Goal: Check status: Check status

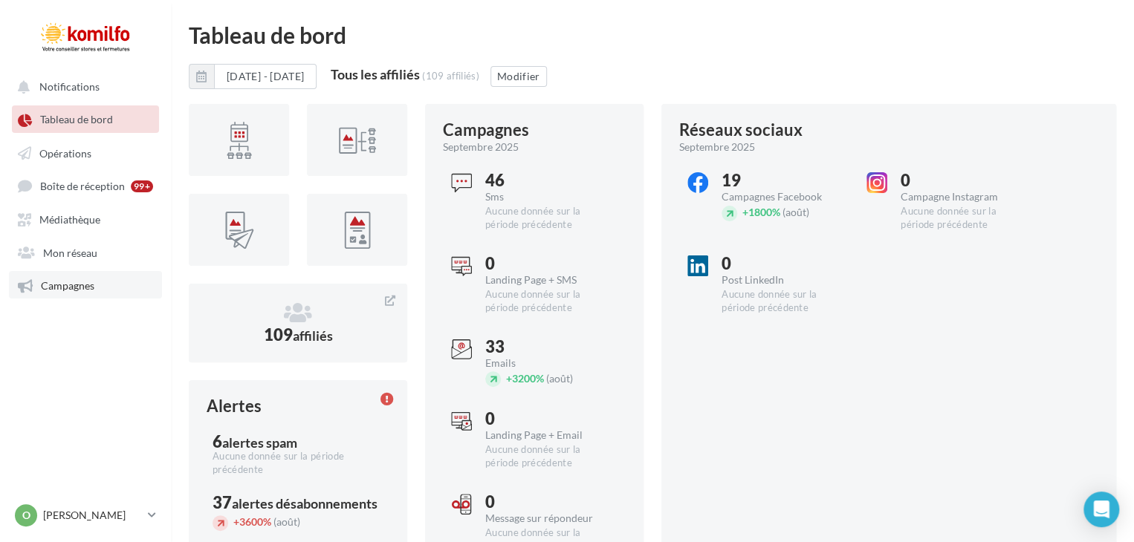
click at [66, 288] on span "Campagnes" at bounding box center [67, 285] width 53 height 13
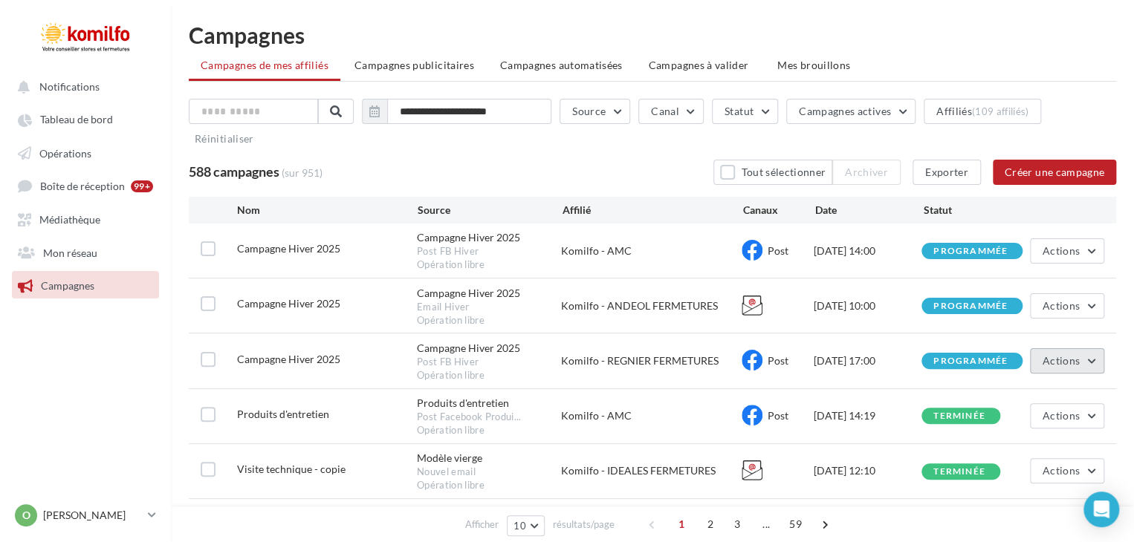
click at [1053, 363] on span "Actions" at bounding box center [1060, 360] width 37 height 13
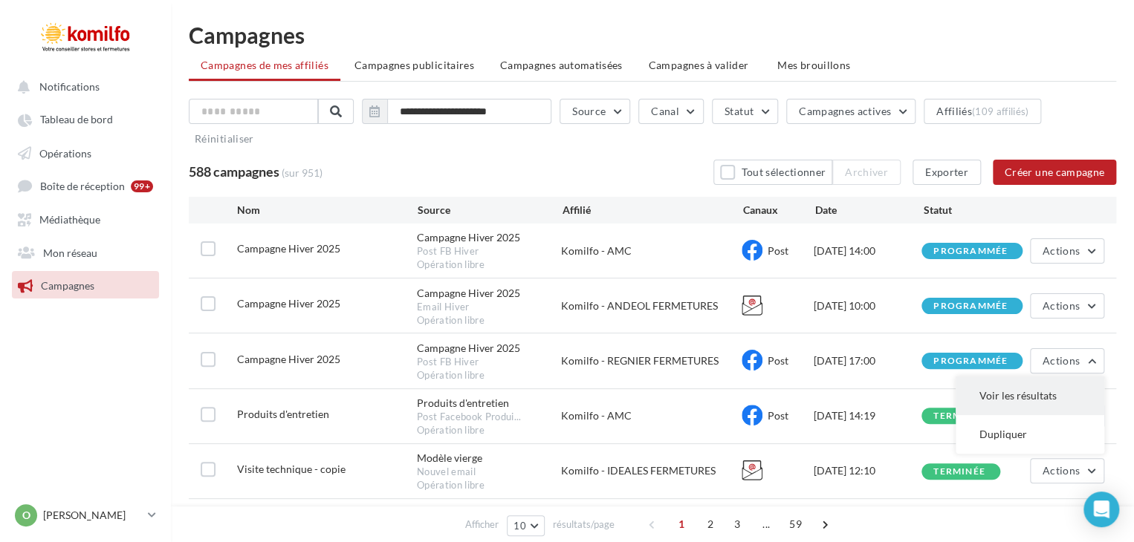
click at [1013, 399] on button "Voir les résultats" at bounding box center [1029, 396] width 149 height 39
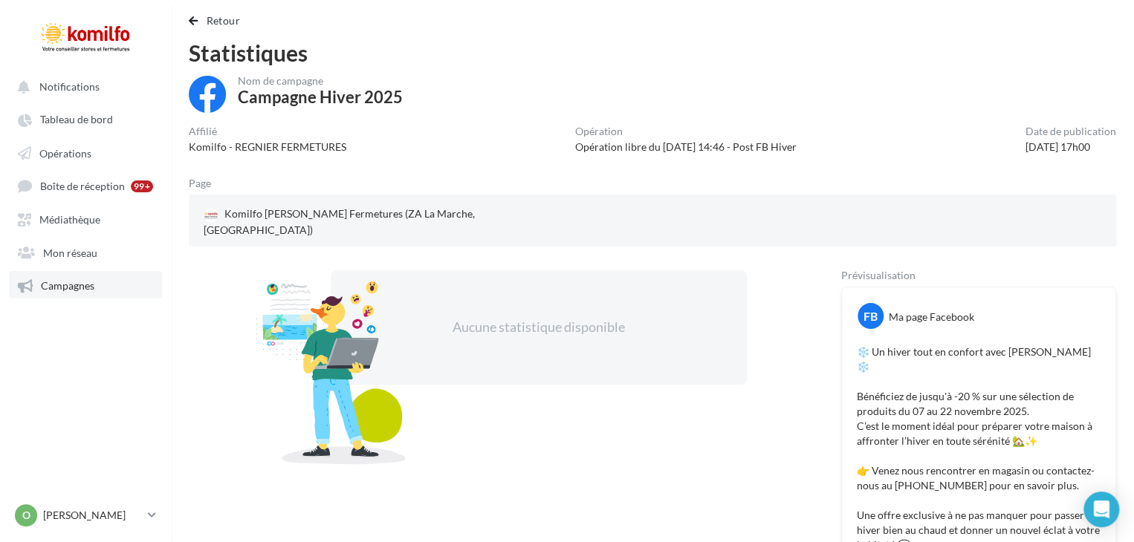
click at [53, 290] on span "Campagnes" at bounding box center [67, 285] width 53 height 13
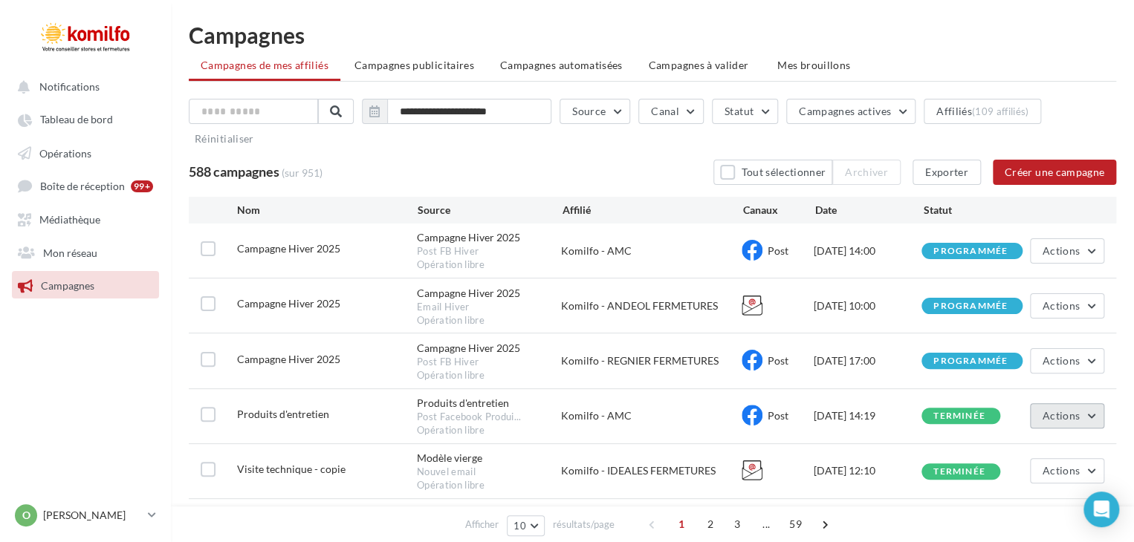
click at [1077, 420] on span "Actions" at bounding box center [1060, 415] width 37 height 13
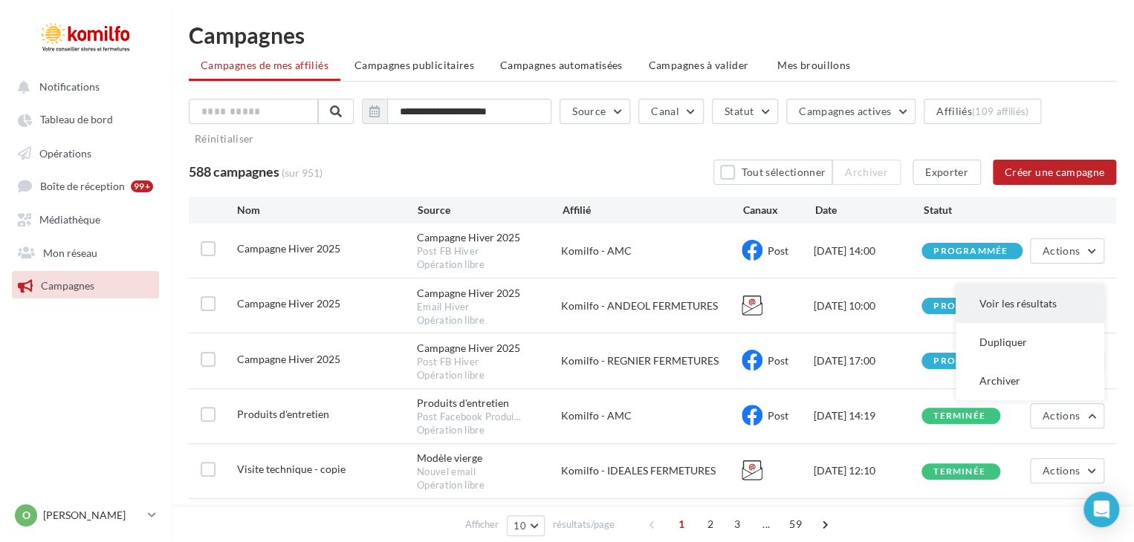
click at [995, 302] on button "Voir les résultats" at bounding box center [1029, 304] width 149 height 39
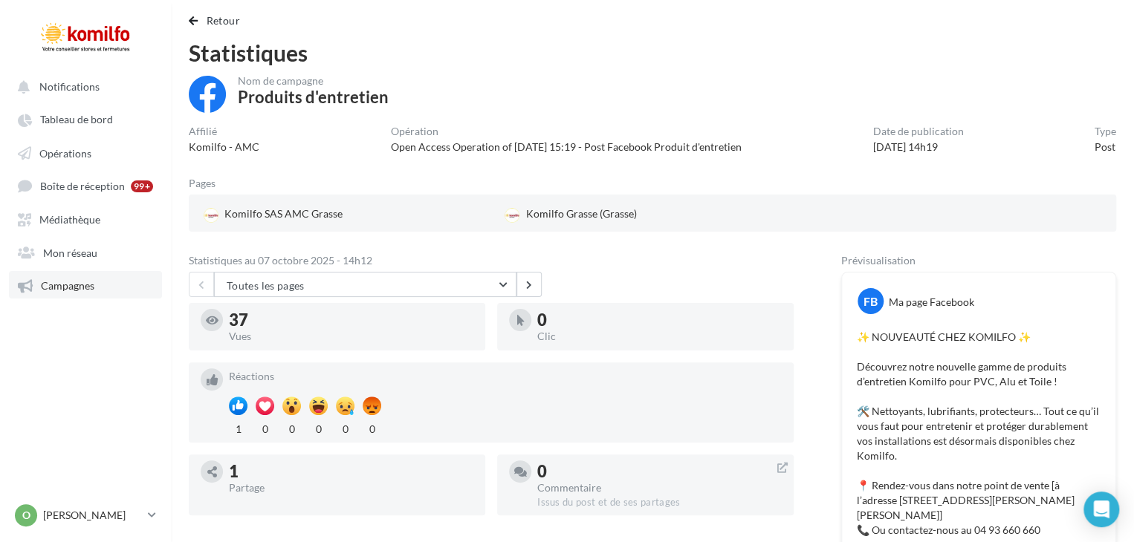
click at [68, 284] on span "Campagnes" at bounding box center [67, 285] width 53 height 13
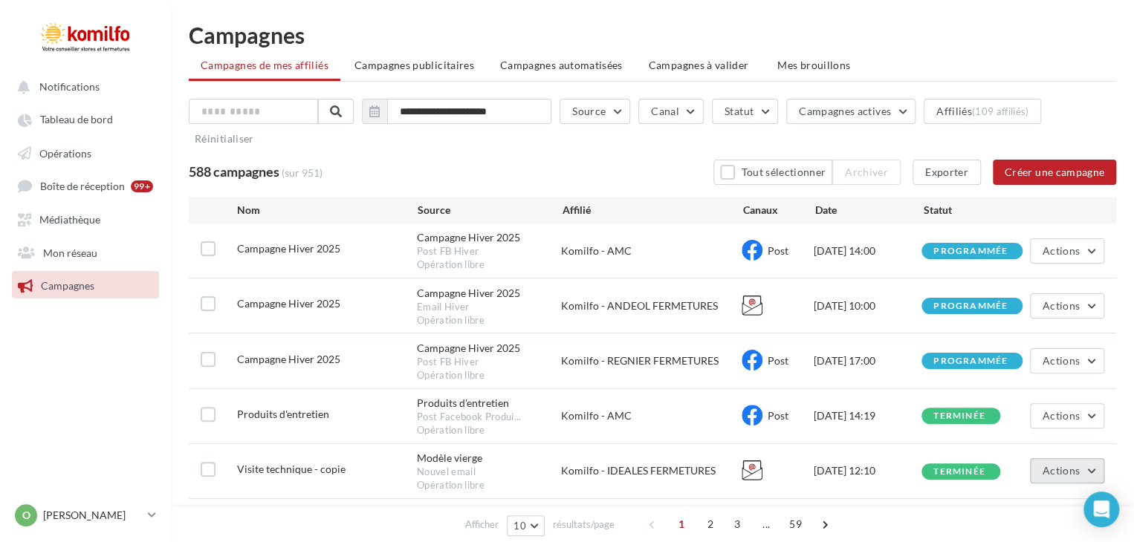
click at [1067, 474] on span "Actions" at bounding box center [1060, 470] width 37 height 13
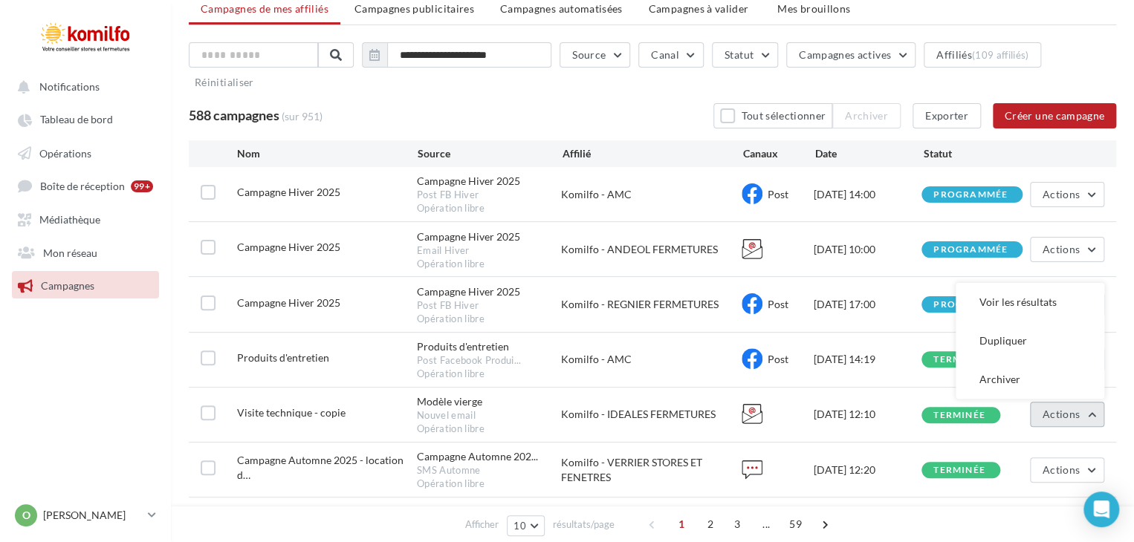
scroll to position [58, 0]
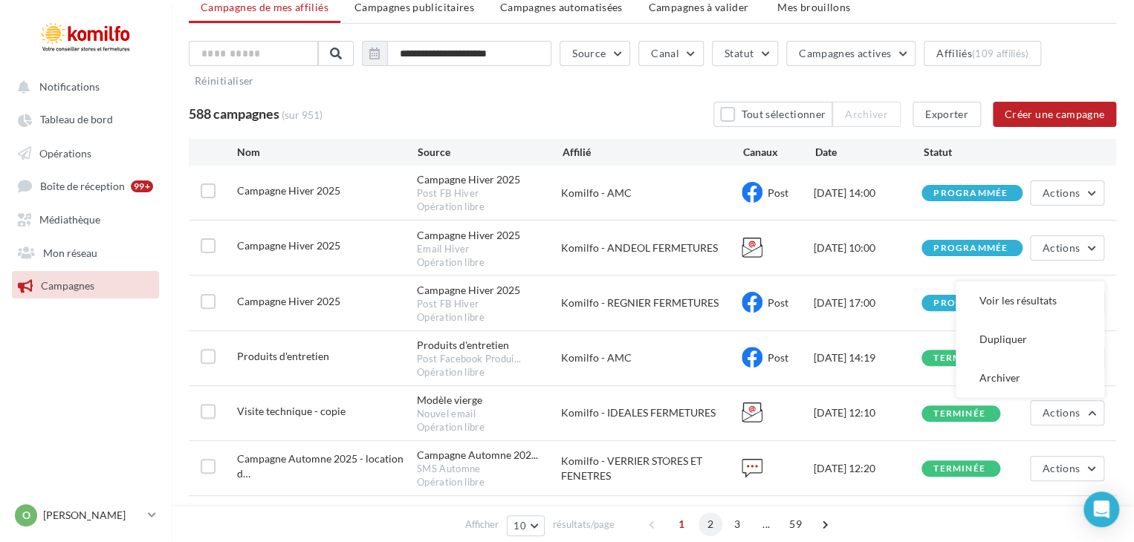
click at [707, 524] on span "2" at bounding box center [710, 525] width 24 height 24
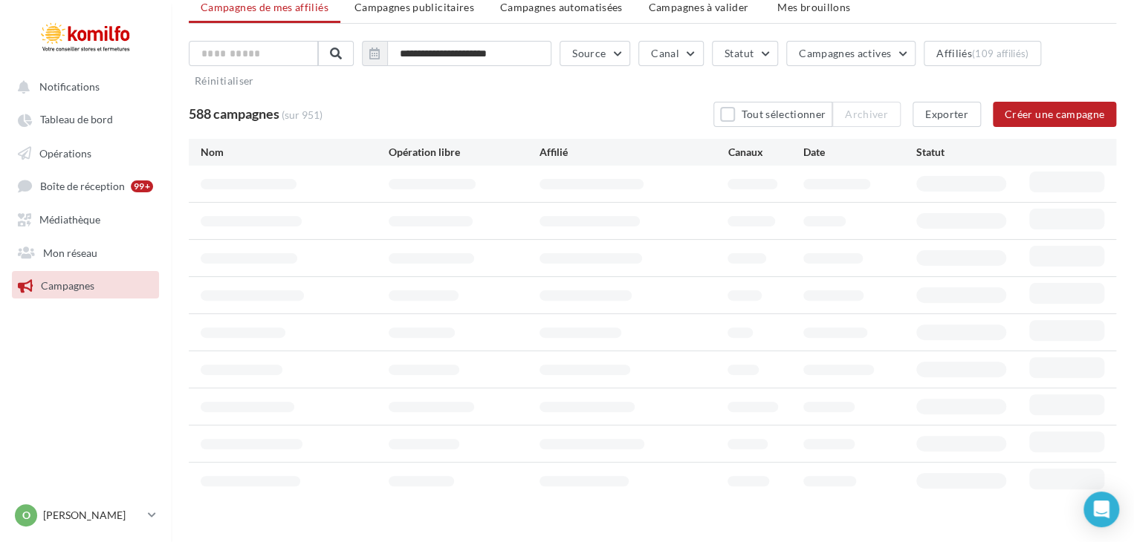
scroll to position [27, 0]
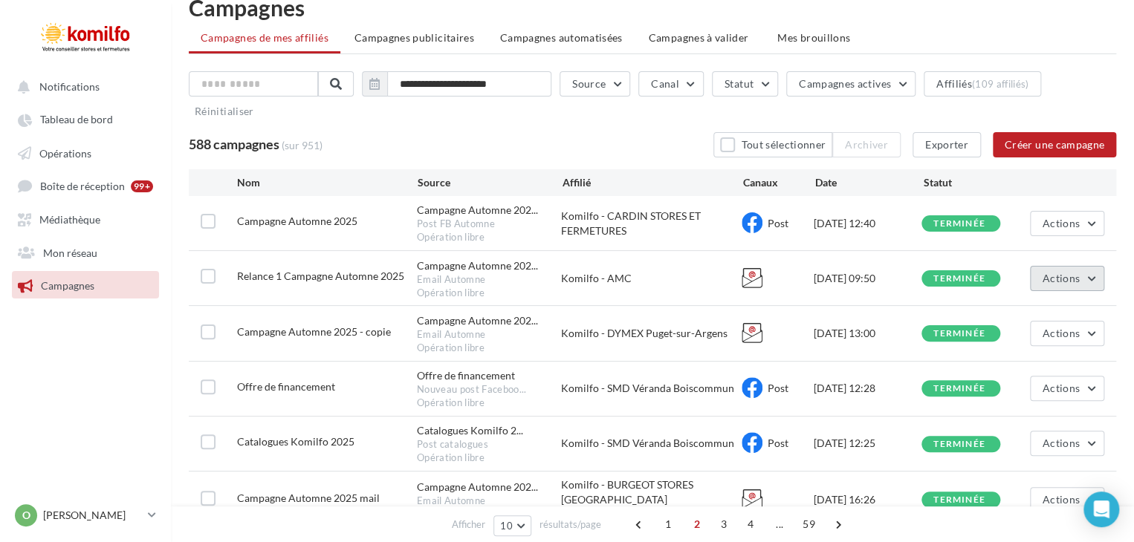
click at [1065, 280] on span "Actions" at bounding box center [1060, 278] width 37 height 13
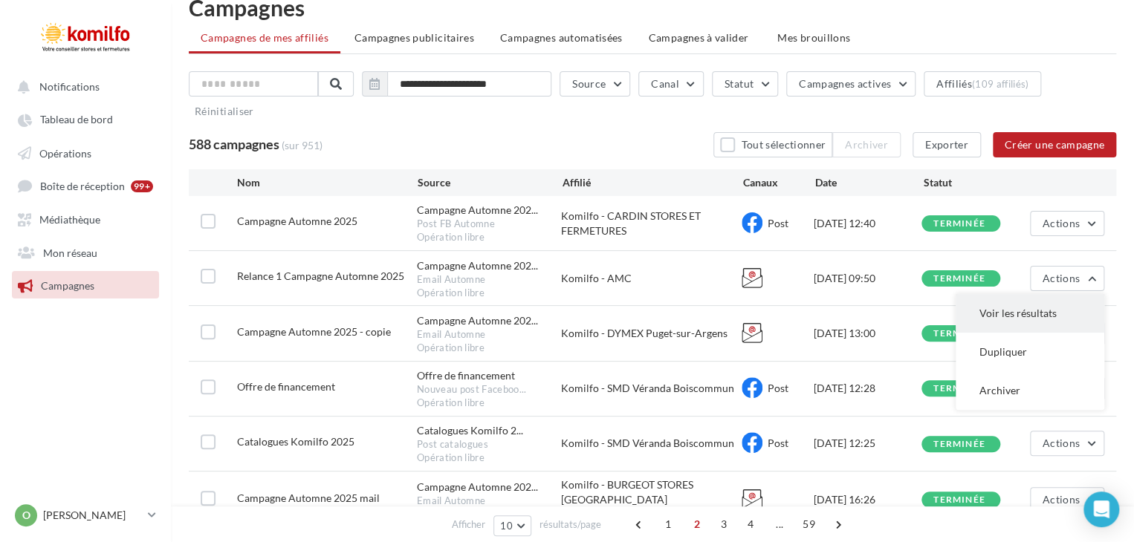
click at [1031, 316] on button "Voir les résultats" at bounding box center [1029, 313] width 149 height 39
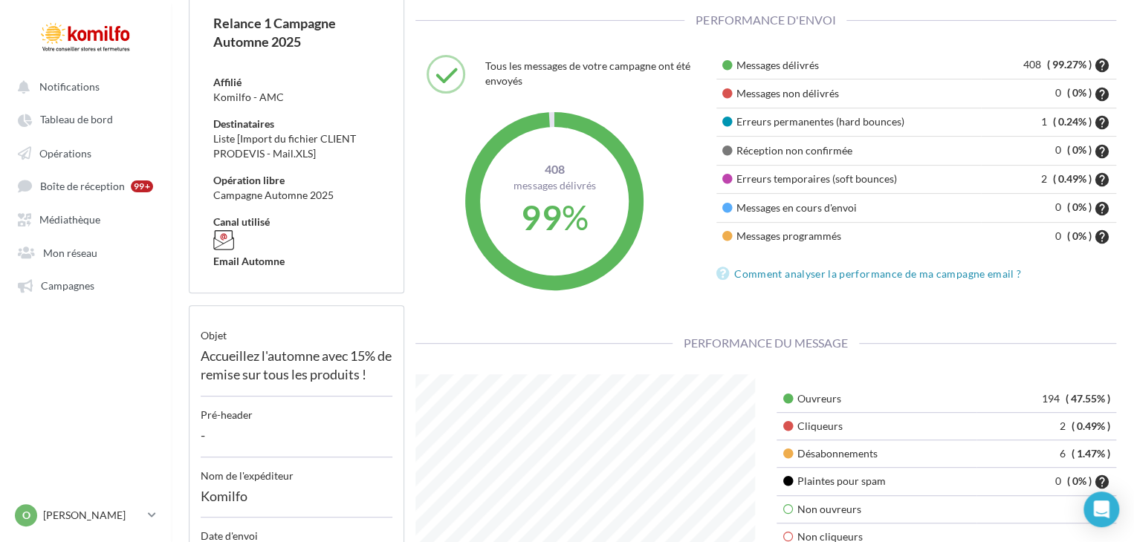
scroll to position [81, 0]
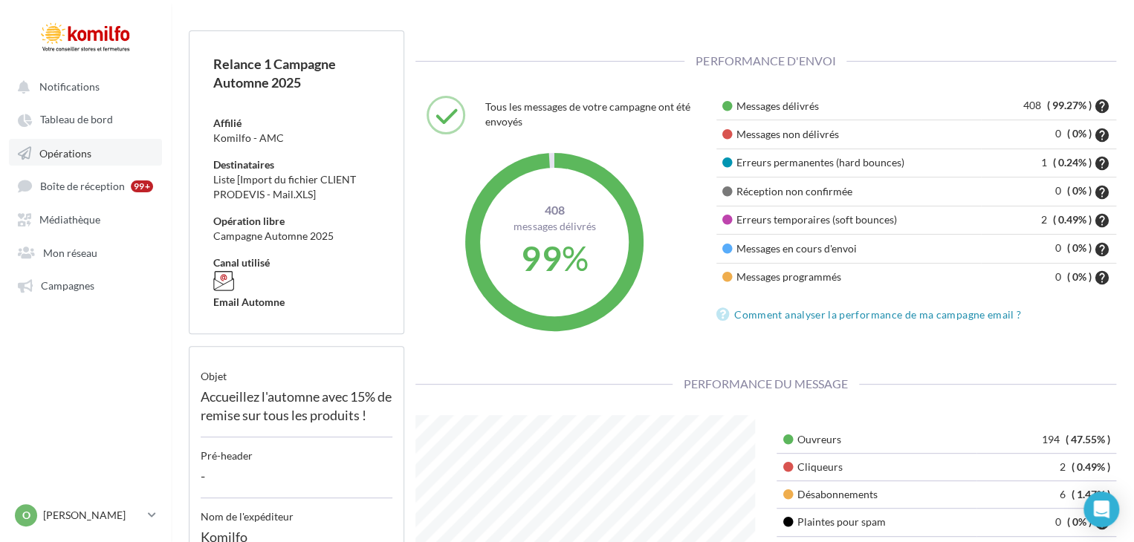
click at [61, 157] on span "Opérations" at bounding box center [65, 152] width 52 height 13
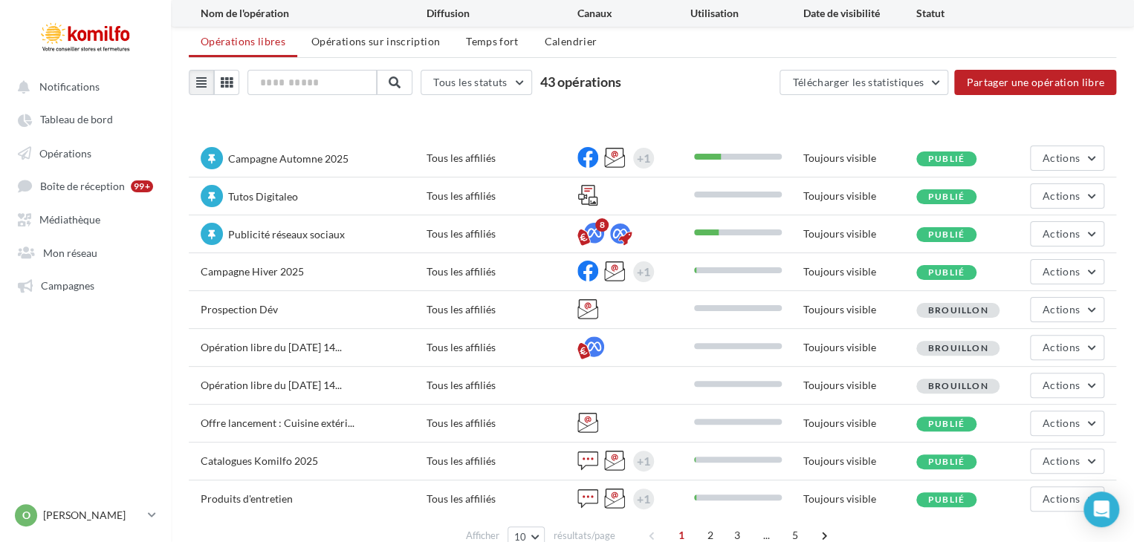
scroll to position [79, 0]
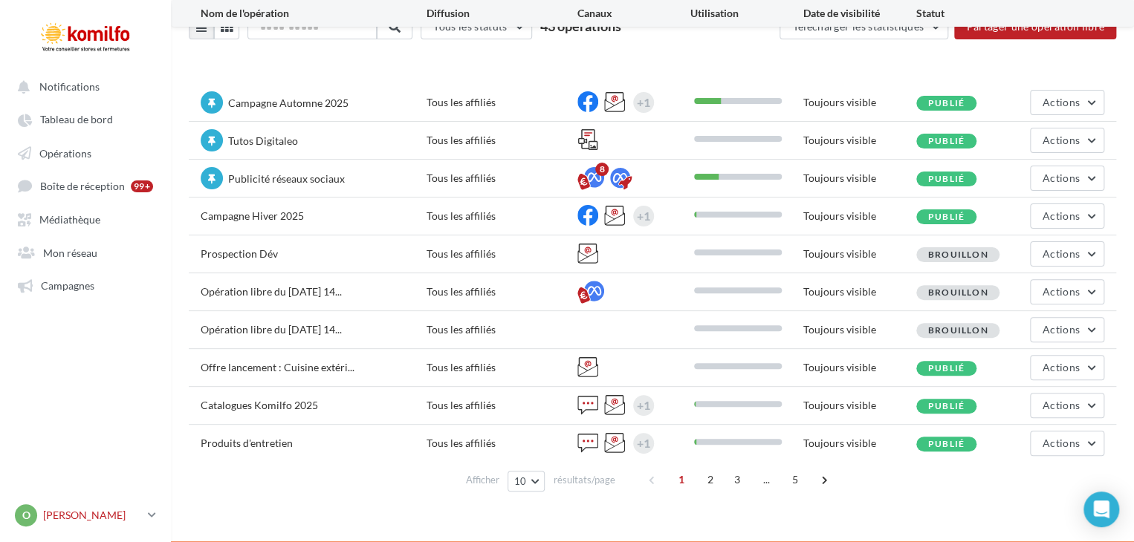
click at [157, 513] on link "O [PERSON_NAME] [PERSON_NAME][EMAIL_ADDRESS][DOMAIN_NAME]" at bounding box center [85, 515] width 147 height 28
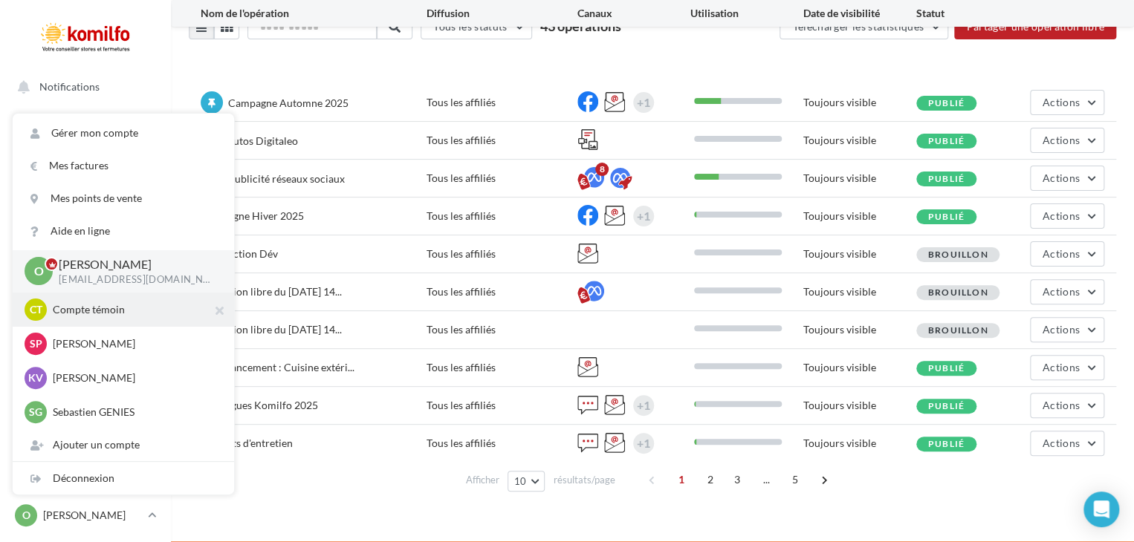
click at [71, 316] on p "Compte témoin" at bounding box center [134, 309] width 163 height 15
